Goal: Task Accomplishment & Management: Manage account settings

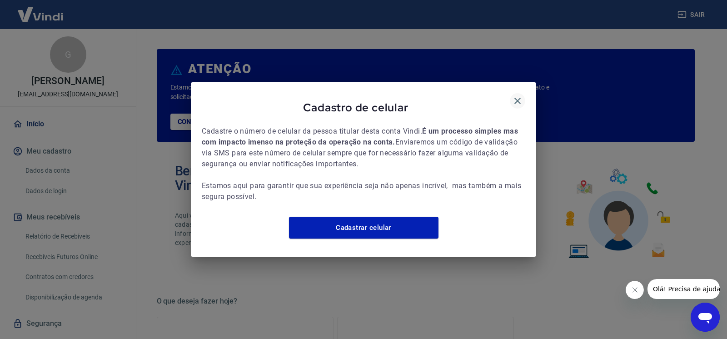
click at [519, 98] on icon "button" at bounding box center [517, 100] width 11 height 11
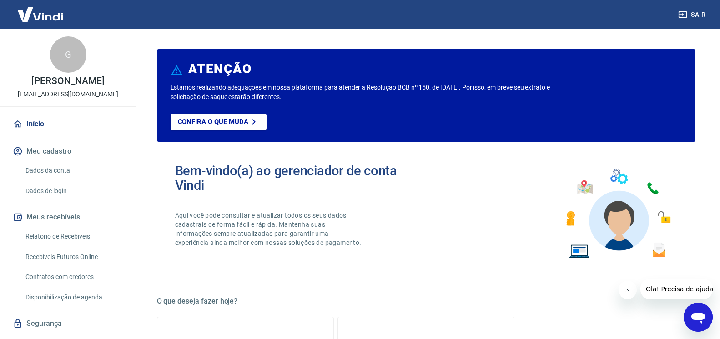
click at [627, 290] on icon "Fechar mensagem da empresa" at bounding box center [626, 289] width 7 height 7
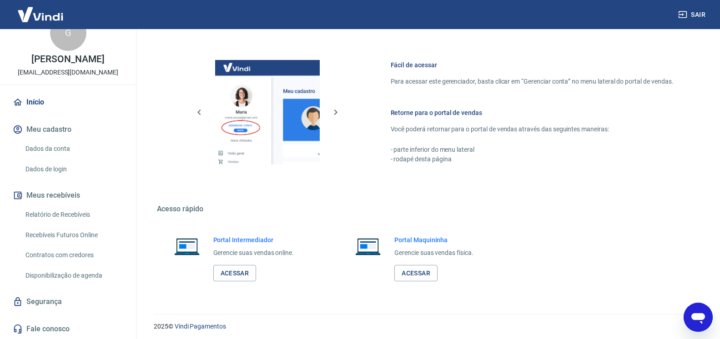
scroll to position [464, 0]
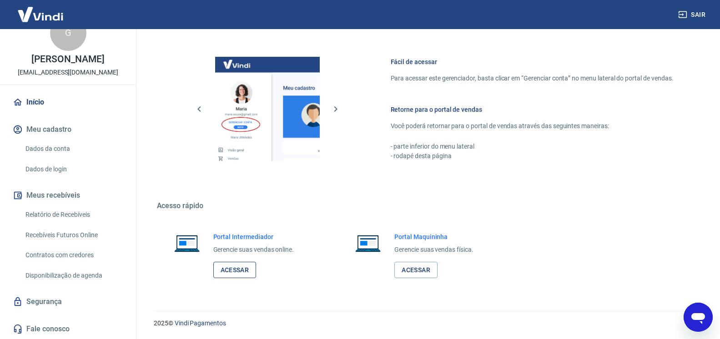
click at [231, 275] on link "Acessar" at bounding box center [234, 270] width 43 height 17
